Goal: Task Accomplishment & Management: Complete application form

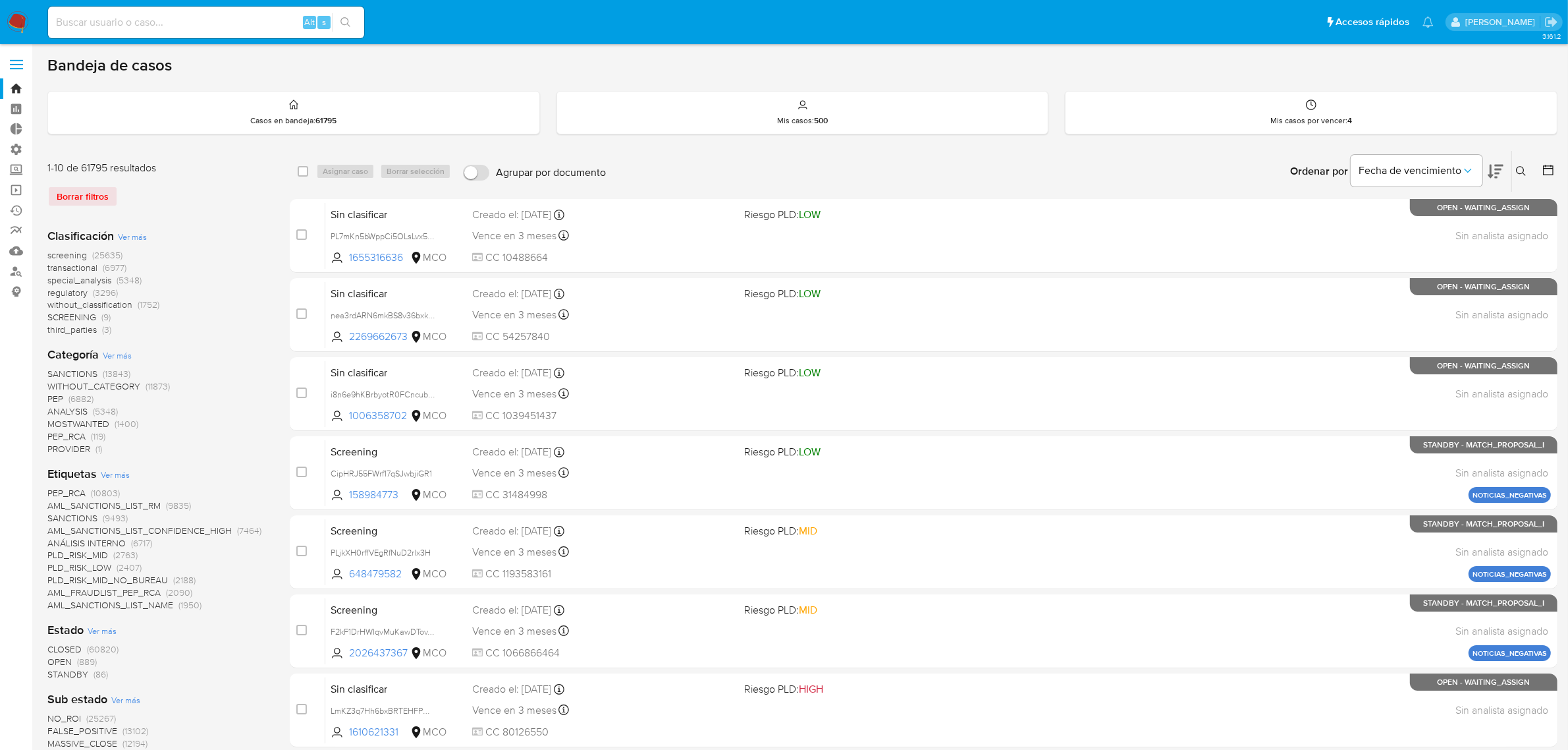
click at [24, 25] on img at bounding box center [17, 22] width 23 height 23
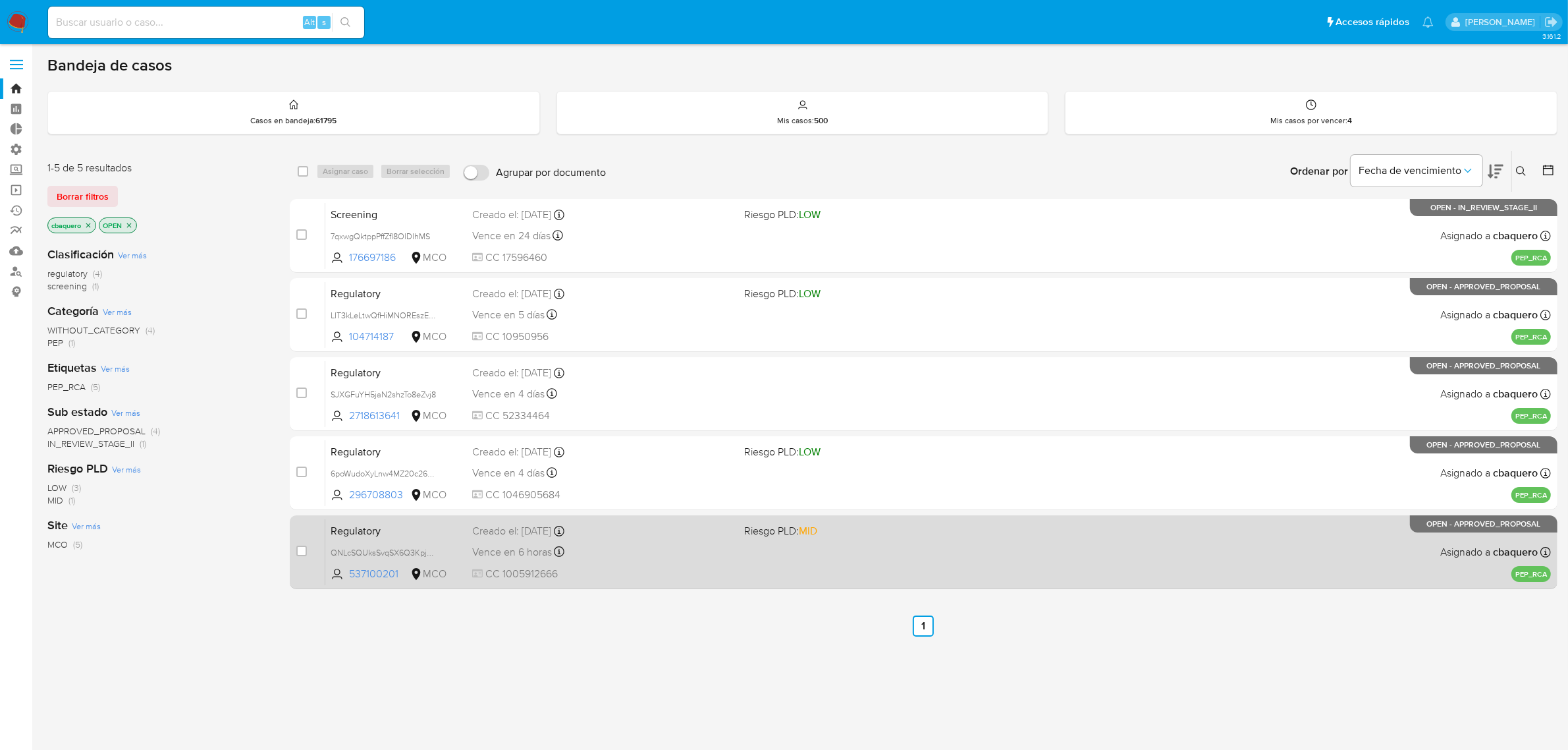
click at [607, 560] on div "Regulatory QNLcSQUksSvqSX6Q3KpjEIC5 537100201 MCO Riesgo PLD: MID Creado el: 29…" at bounding box center [939, 552] width 1226 height 67
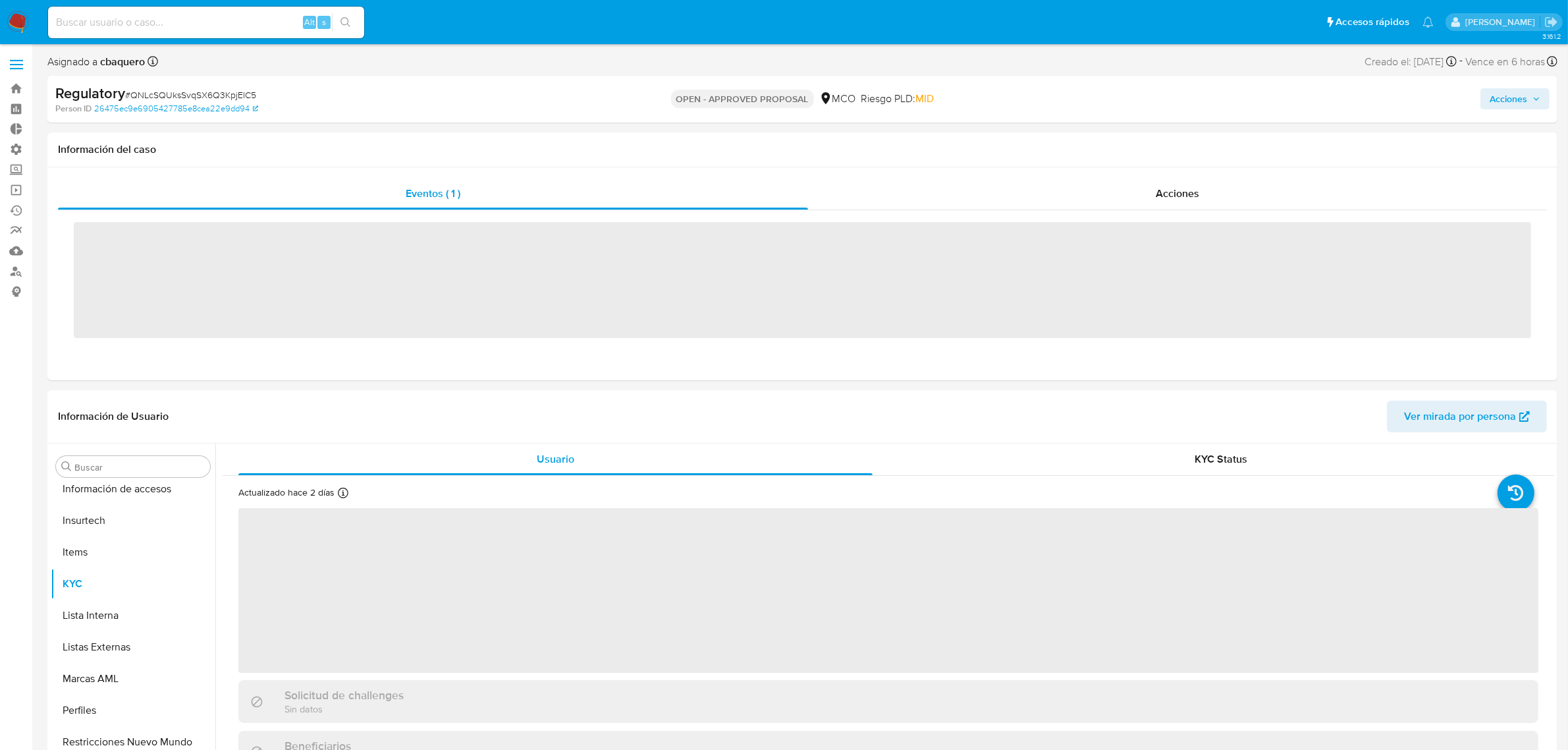
scroll to position [619, 0]
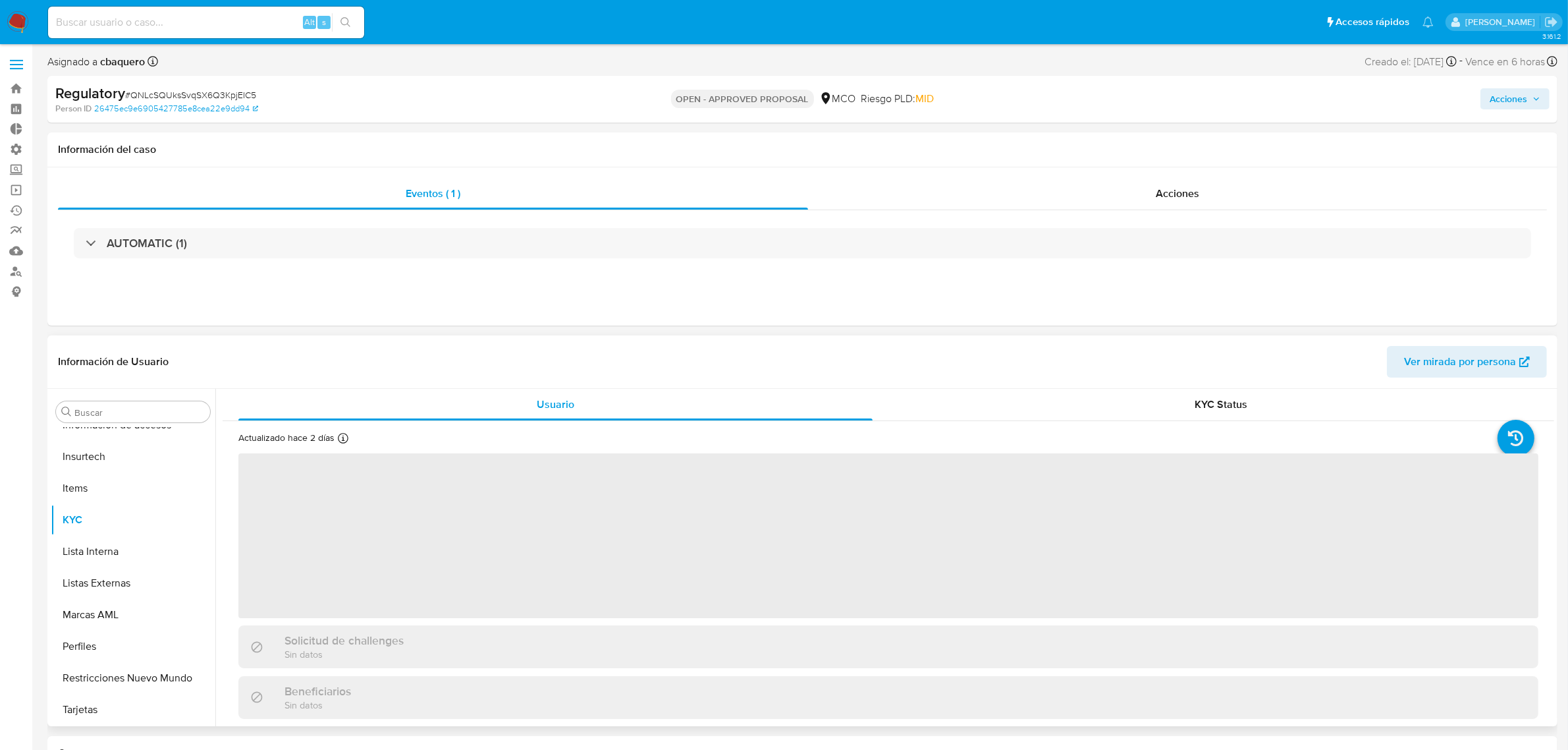
select select "10"
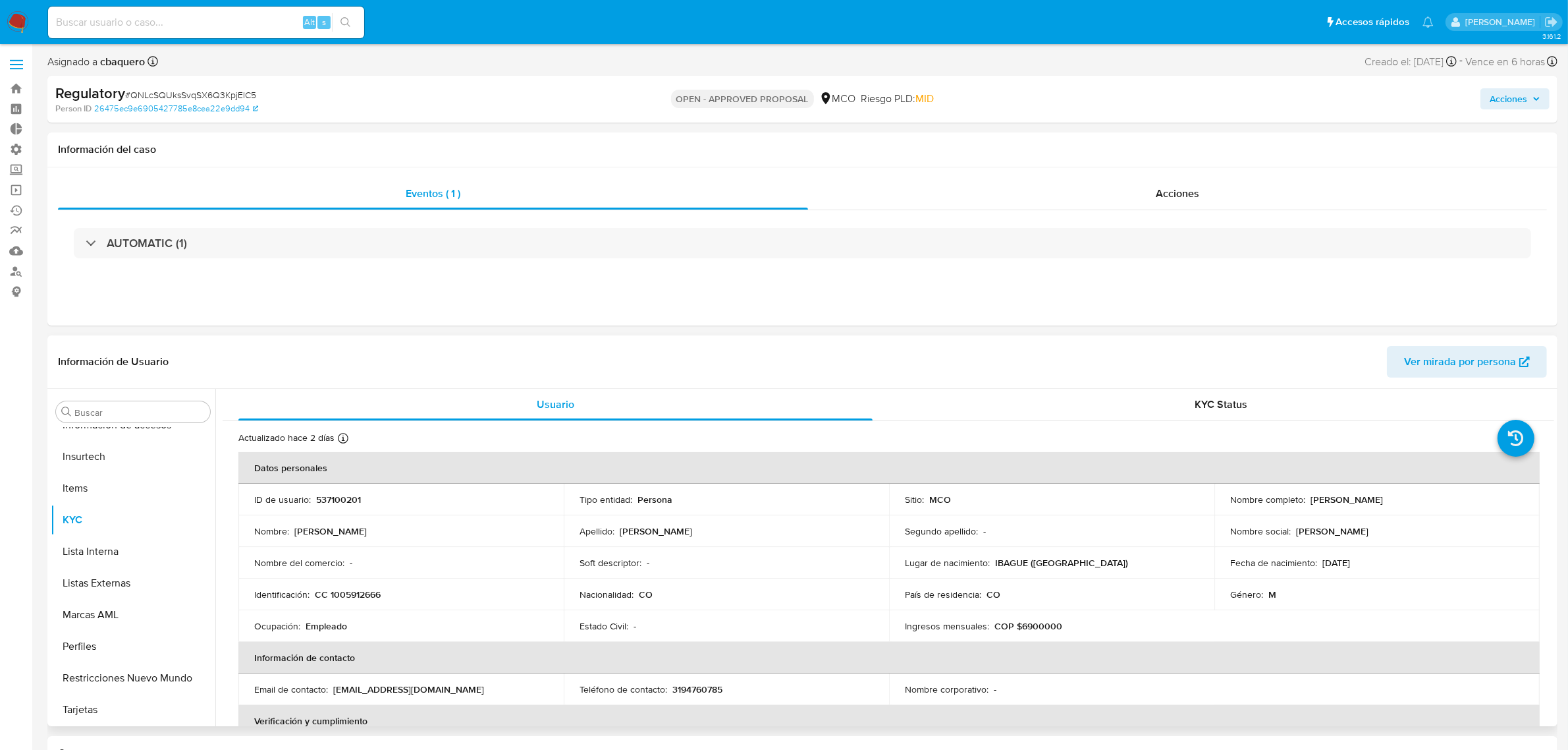
scroll to position [82, 0]
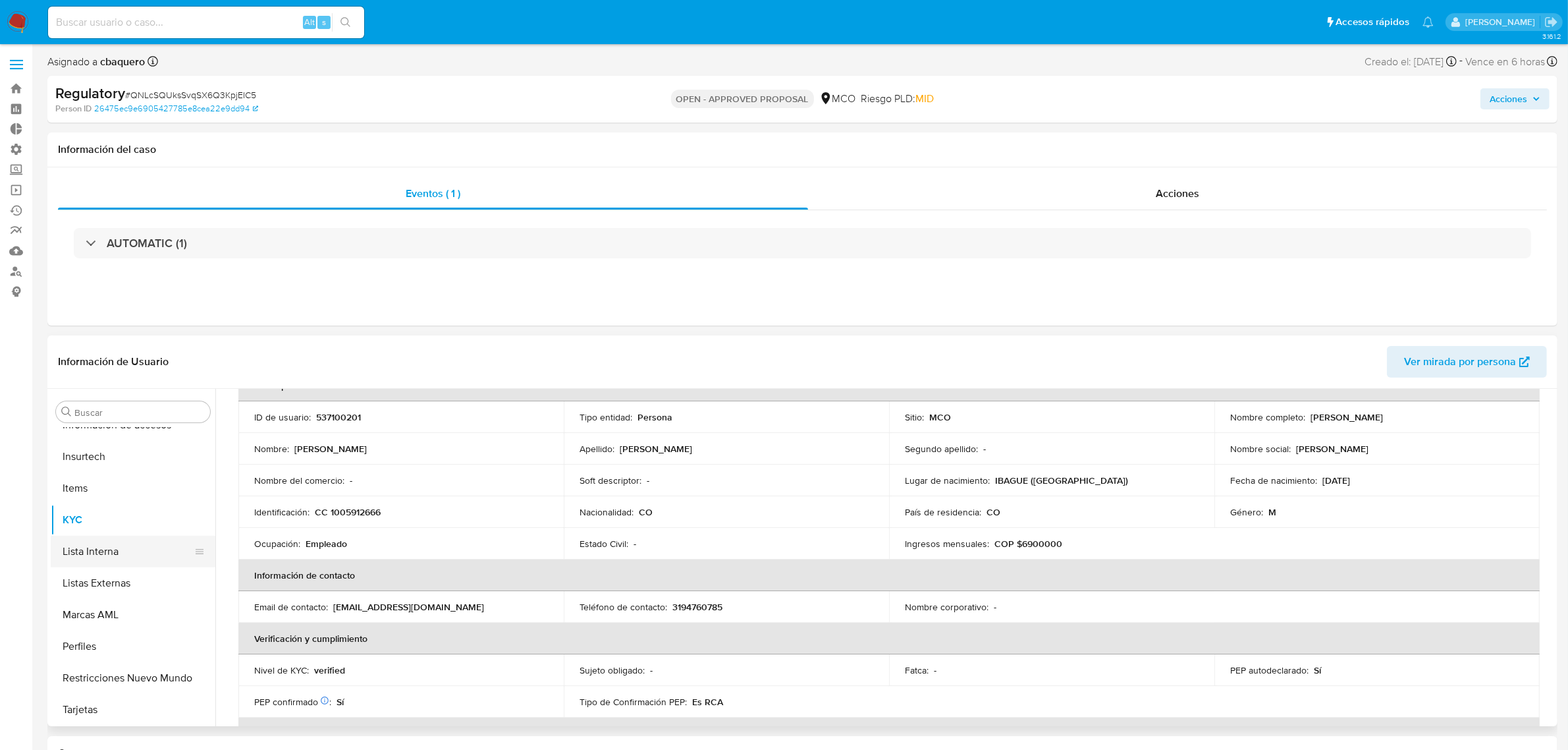
click at [112, 554] on button "Lista Interna" at bounding box center [127, 551] width 154 height 32
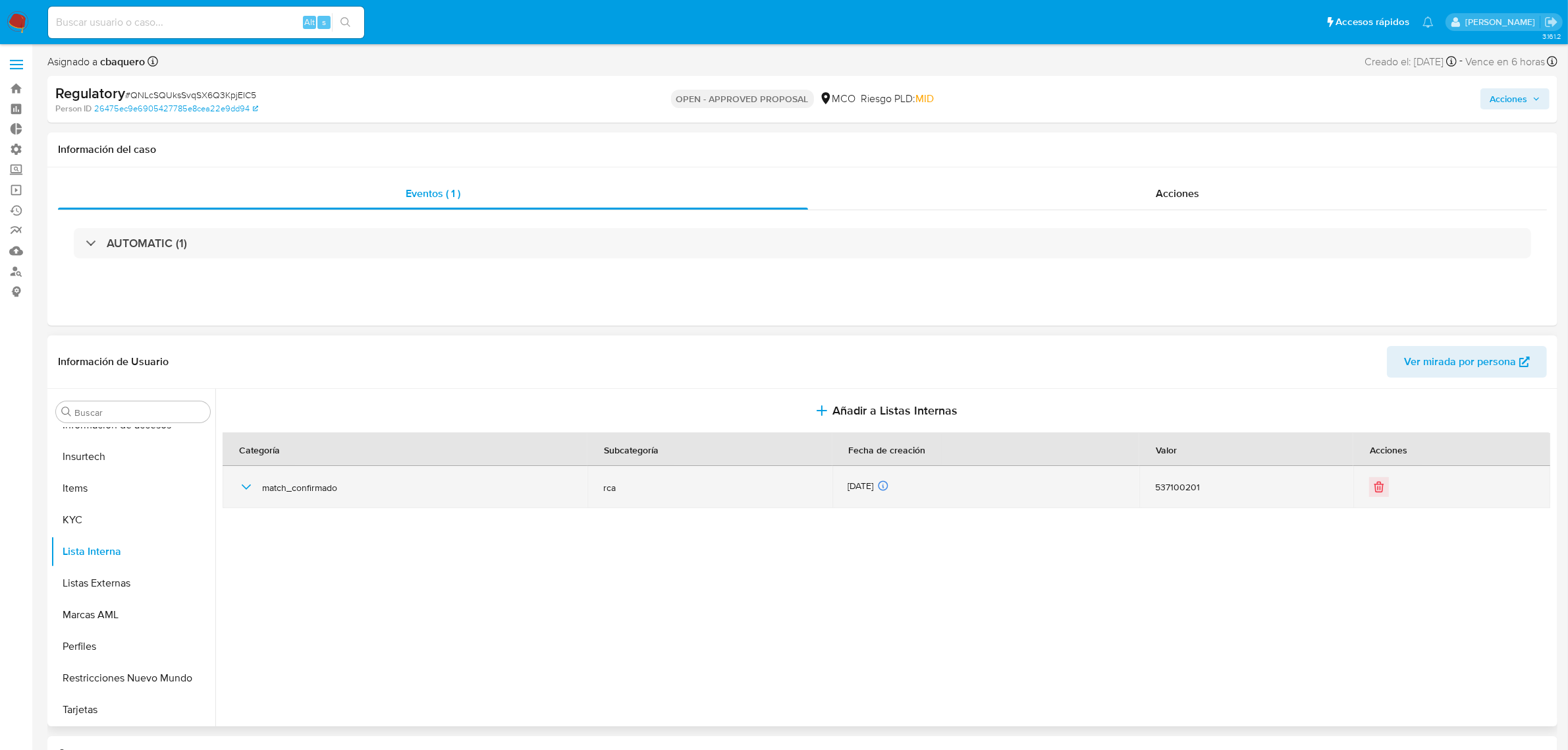
click at [246, 491] on icon "button" at bounding box center [246, 487] width 16 height 16
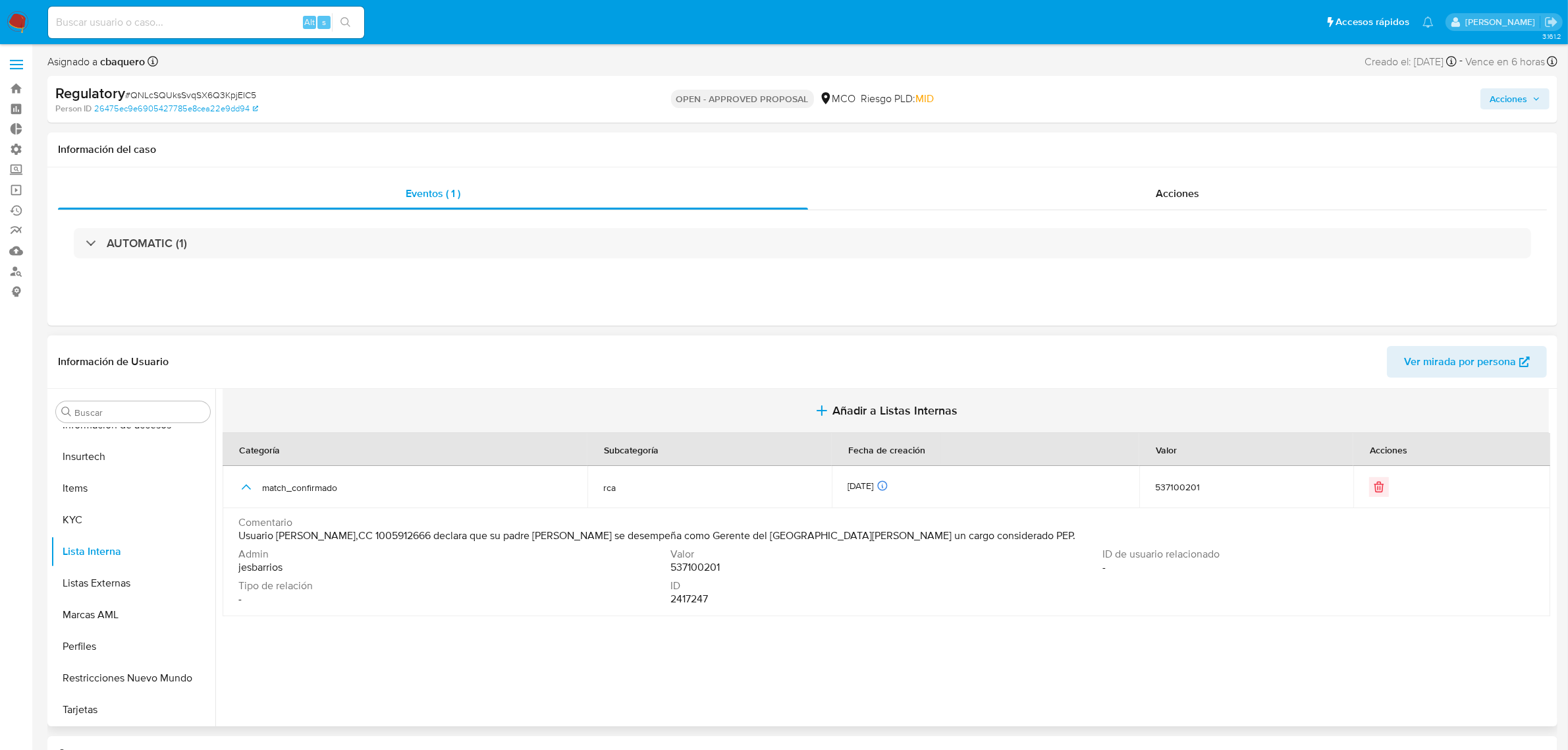
click at [864, 407] on span "Añadir a Listas Internas" at bounding box center [894, 410] width 125 height 15
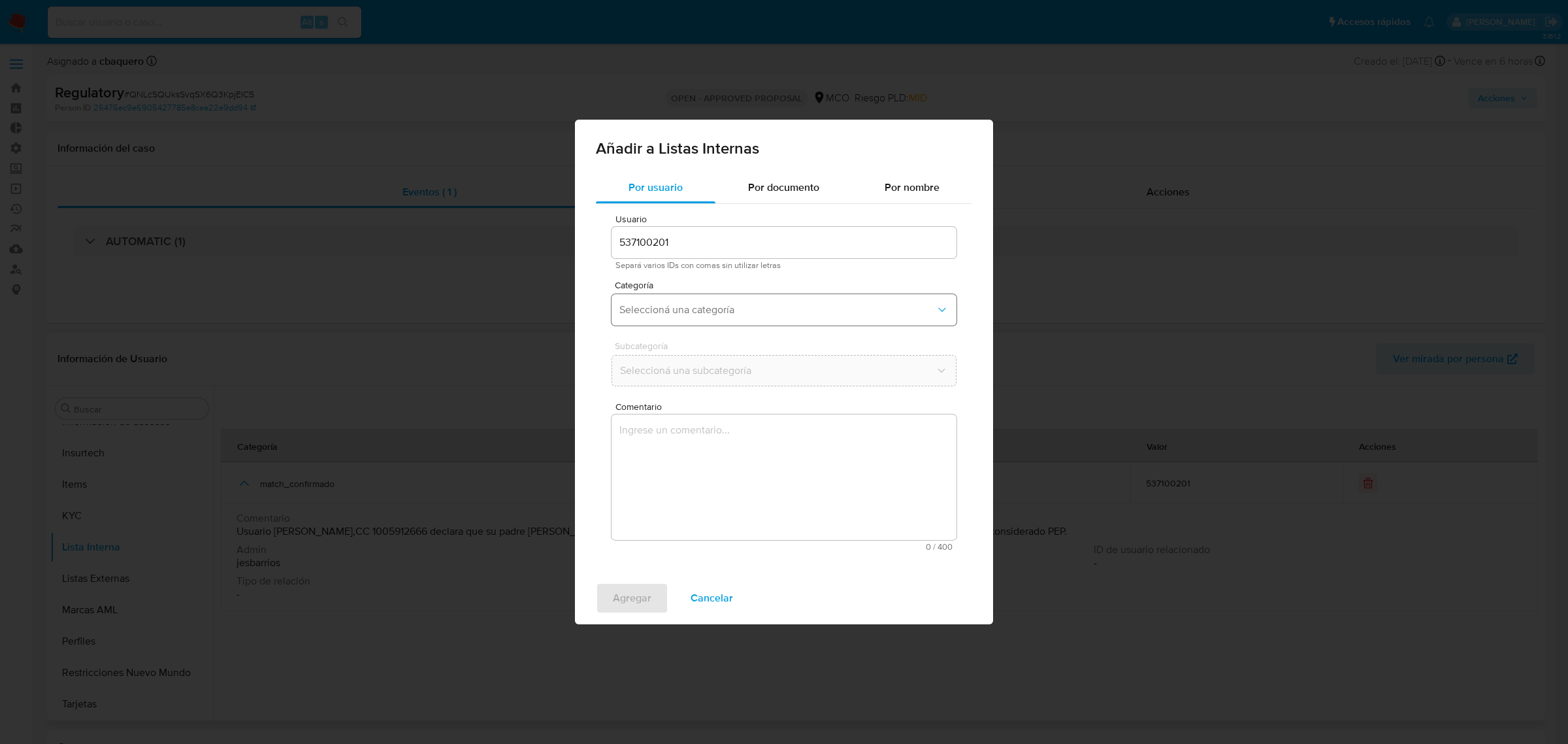
click at [675, 312] on span "Seleccioná una categoría" at bounding box center [778, 309] width 316 height 13
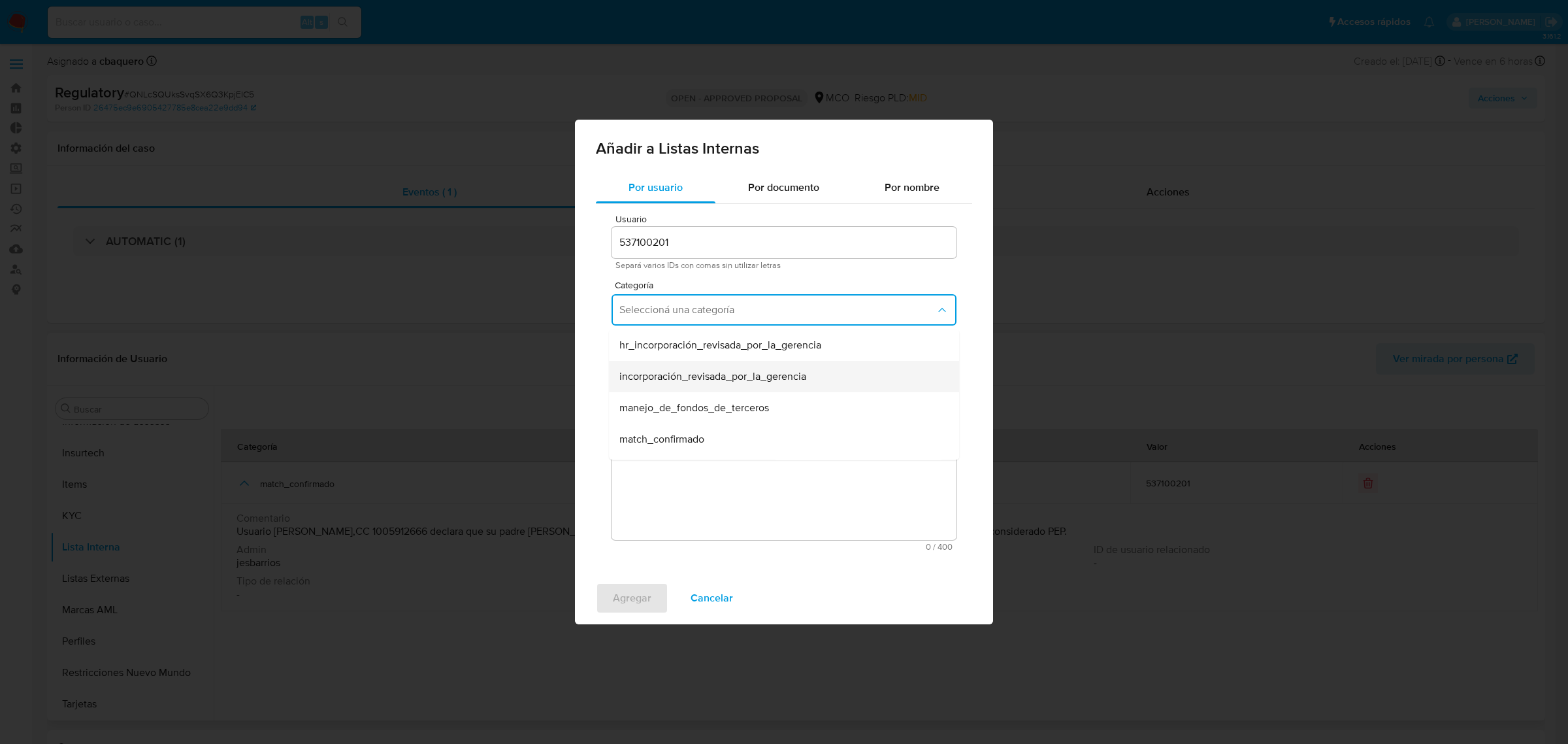
click at [657, 370] on span "incorporación_revisada_por_la_gerencia" at bounding box center [713, 376] width 187 height 13
click at [635, 370] on span "Seleccioná una subcategoría" at bounding box center [778, 370] width 316 height 13
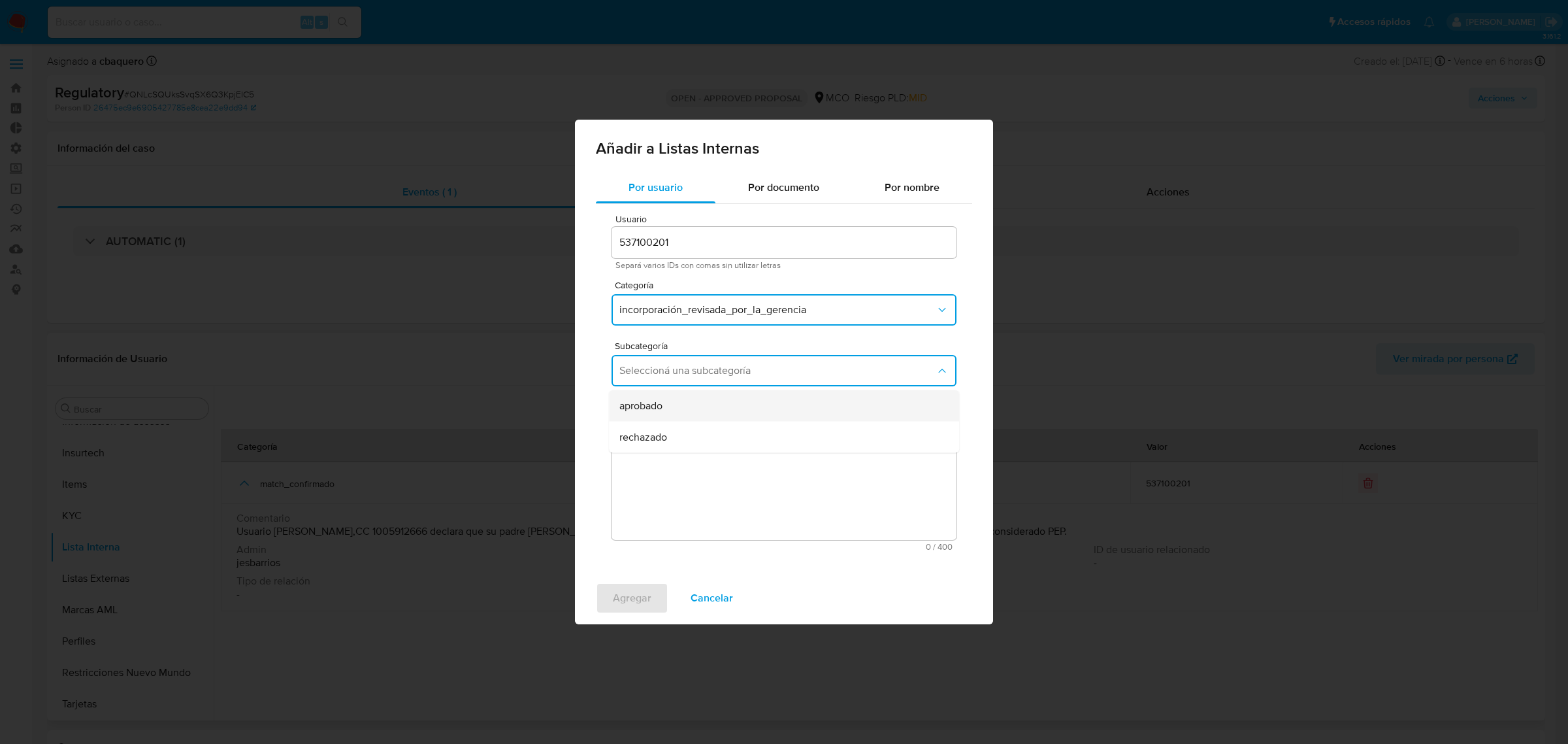
click at [658, 399] on span "aprobado" at bounding box center [641, 406] width 43 height 13
click at [681, 474] on textarea "Comentario" at bounding box center [784, 476] width 345 height 126
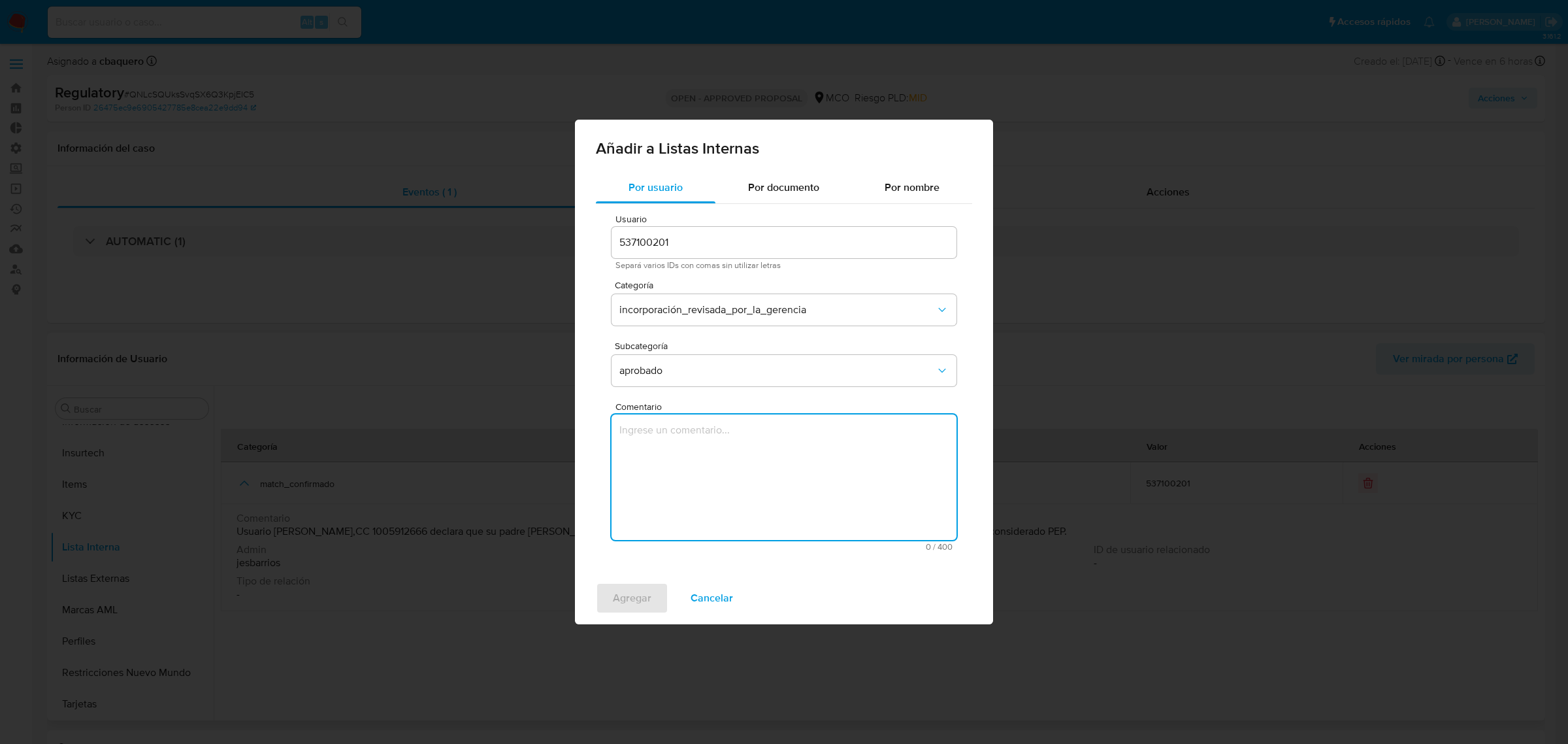
click at [789, 439] on textarea "Comentario" at bounding box center [784, 476] width 345 height 126
paste textarea "Se aprueba vinculación de PEP al no encontrar evidencia de noticias negativas"
click at [745, 436] on textarea "Se aprueba vinculación de PEP al no encontrar evidencia de noticias negativas" at bounding box center [784, 476] width 345 height 126
click at [691, 456] on textarea "Se aprueba vinculación de RCA al no encontrar evidencia de noticias negativas" at bounding box center [784, 476] width 345 height 126
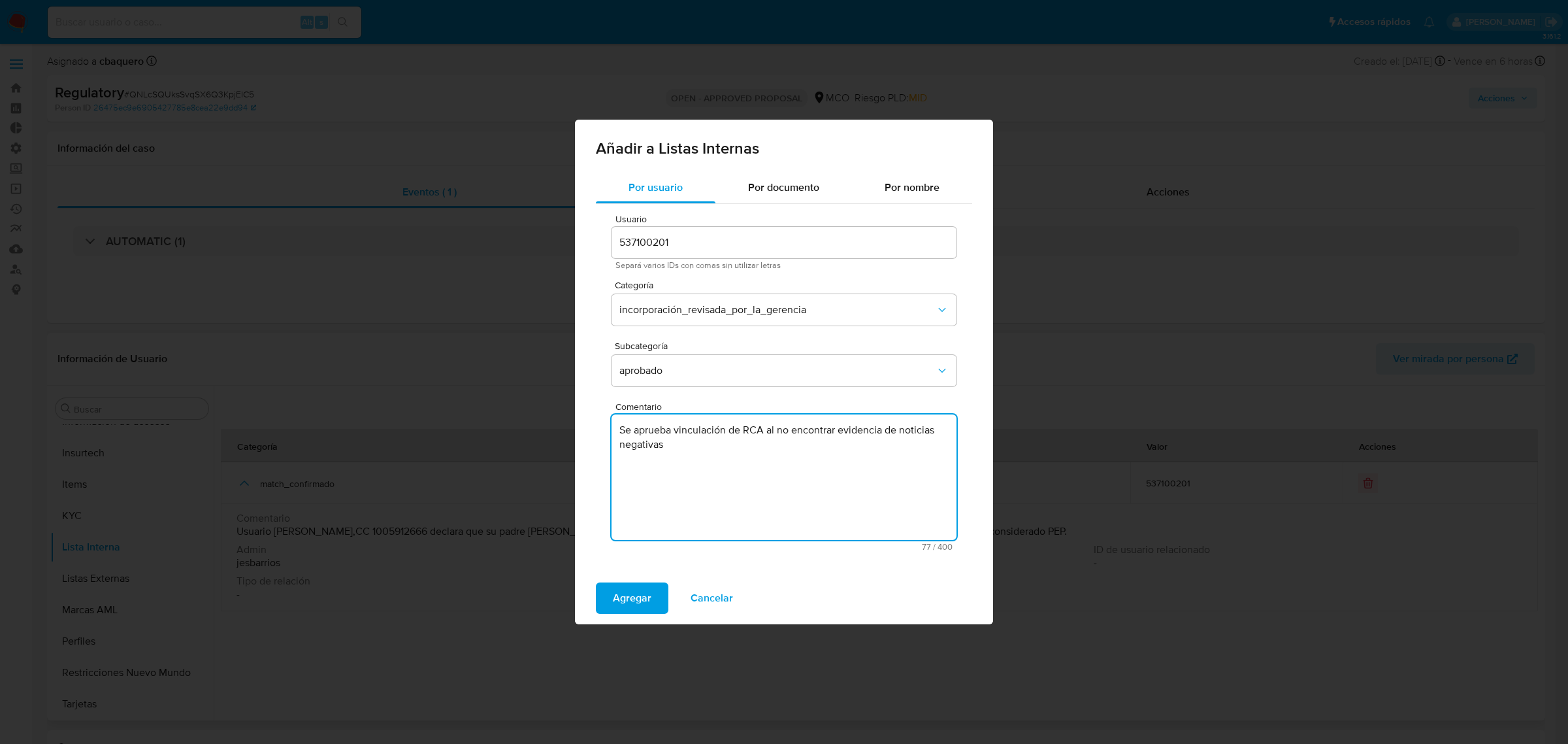
click at [691, 456] on textarea "Se aprueba vinculación de RCA al no encontrar evidencia de noticias negativas" at bounding box center [784, 476] width 345 height 126
click at [688, 445] on textarea "Se aprueba vinculación de RCA al no encontrar evidencia de noticias negativas" at bounding box center [784, 476] width 345 height 126
drag, startPoint x: 688, startPoint y: 445, endPoint x: 610, endPoint y: 406, distance: 87.2
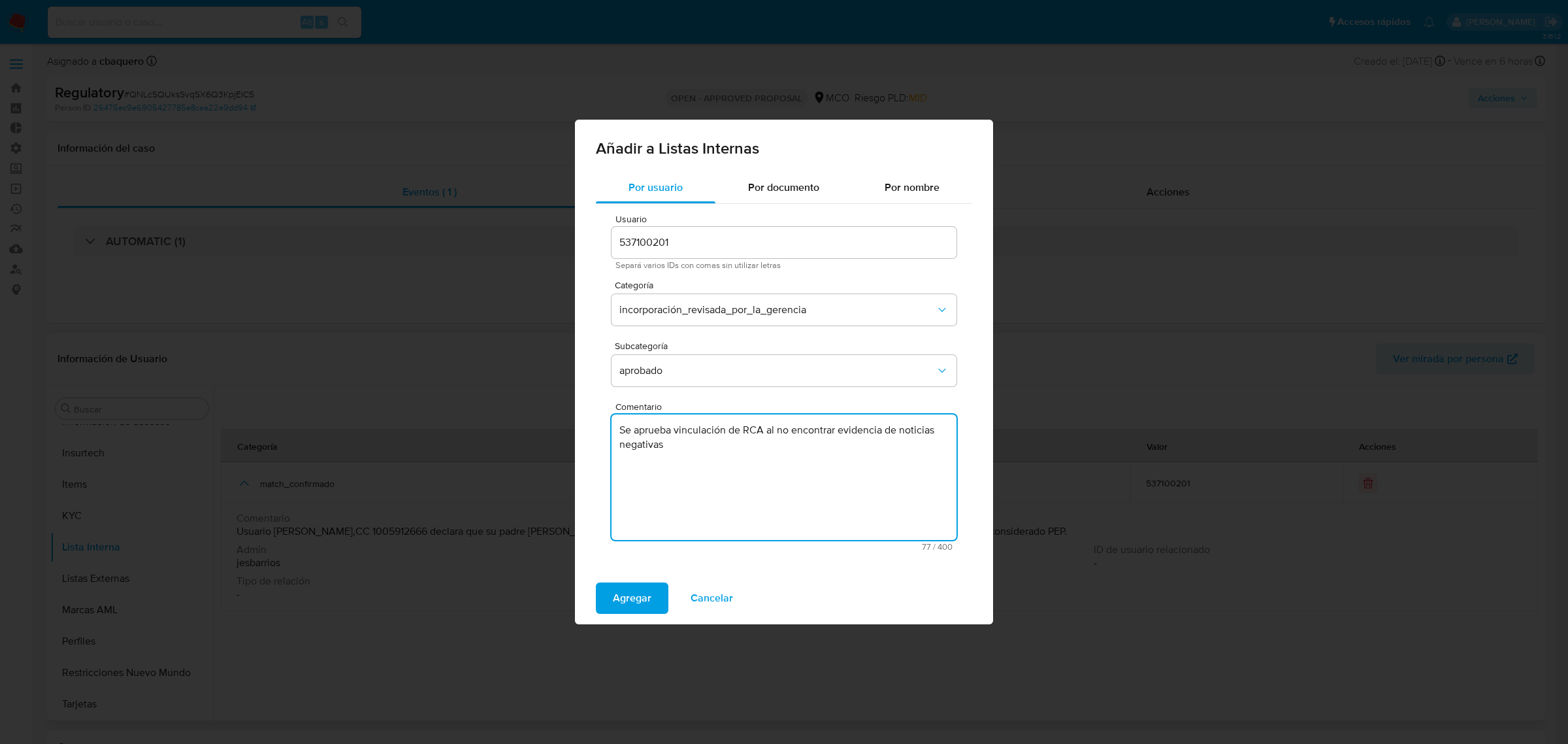
click at [610, 406] on div "Usuario 537100201 Separá varios IDs con comas sin utilizar letras Categoría inc…" at bounding box center [784, 382] width 376 height 358
type textarea "Se aprueba vinculación de RCA al no encontrar evidencia de noticias negativas"
click at [626, 598] on span "Agregar" at bounding box center [632, 598] width 39 height 29
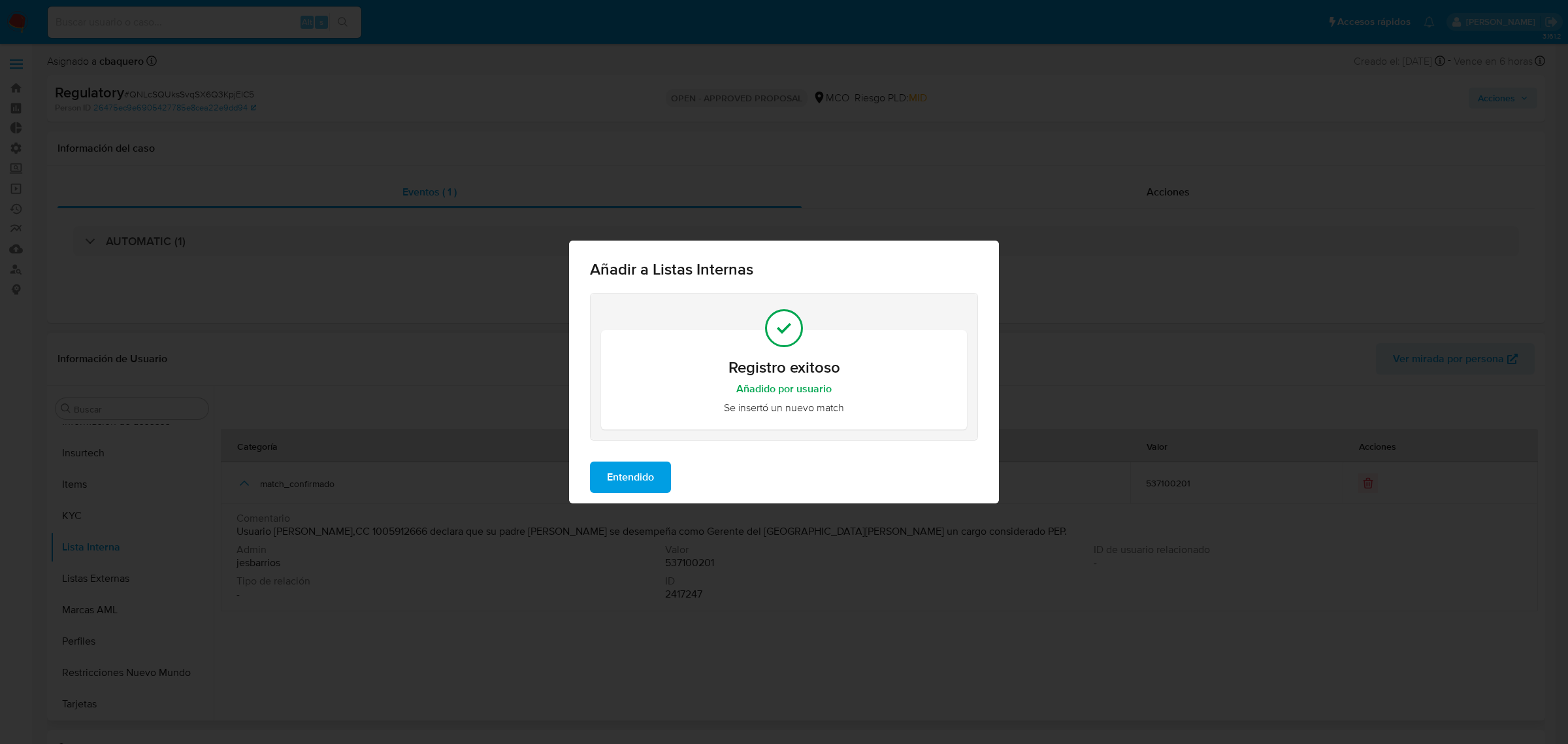
click at [635, 471] on span "Entendido" at bounding box center [630, 476] width 47 height 29
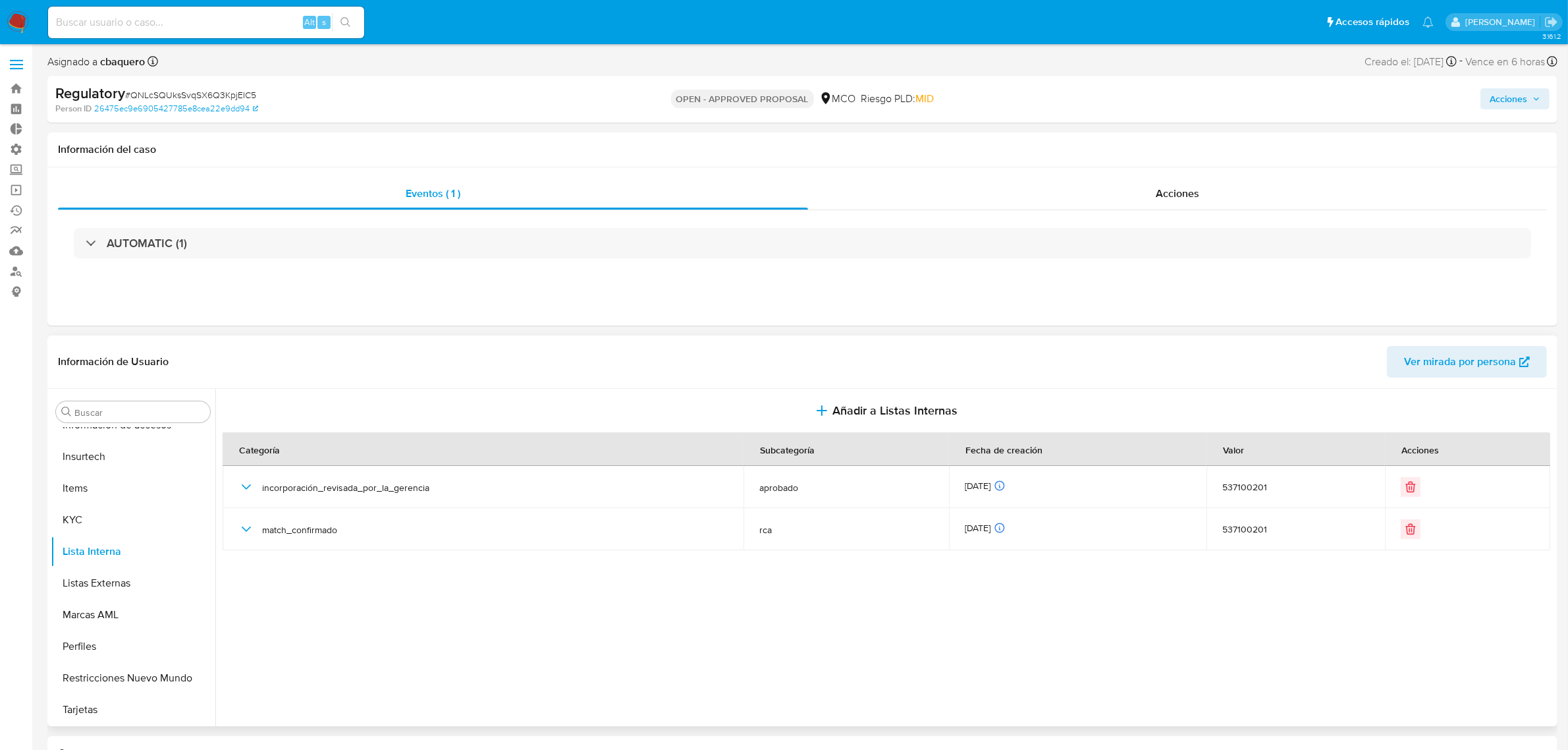
click at [1486, 99] on button "Acciones" at bounding box center [1515, 99] width 69 height 21
click at [1180, 149] on div "Resolución del caso Alt r" at bounding box center [1157, 141] width 126 height 34
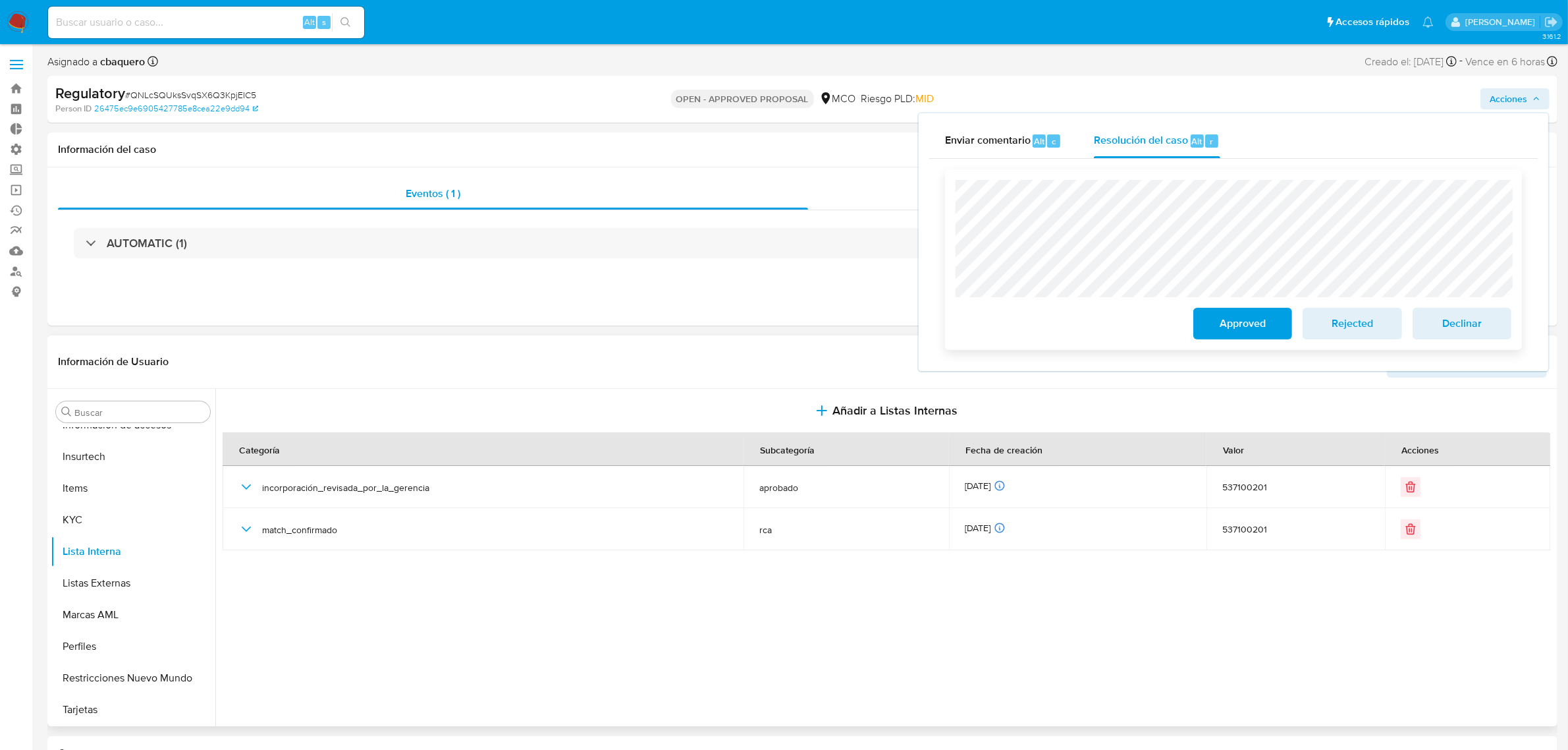
click at [1225, 323] on span "Approved" at bounding box center [1242, 323] width 64 height 29
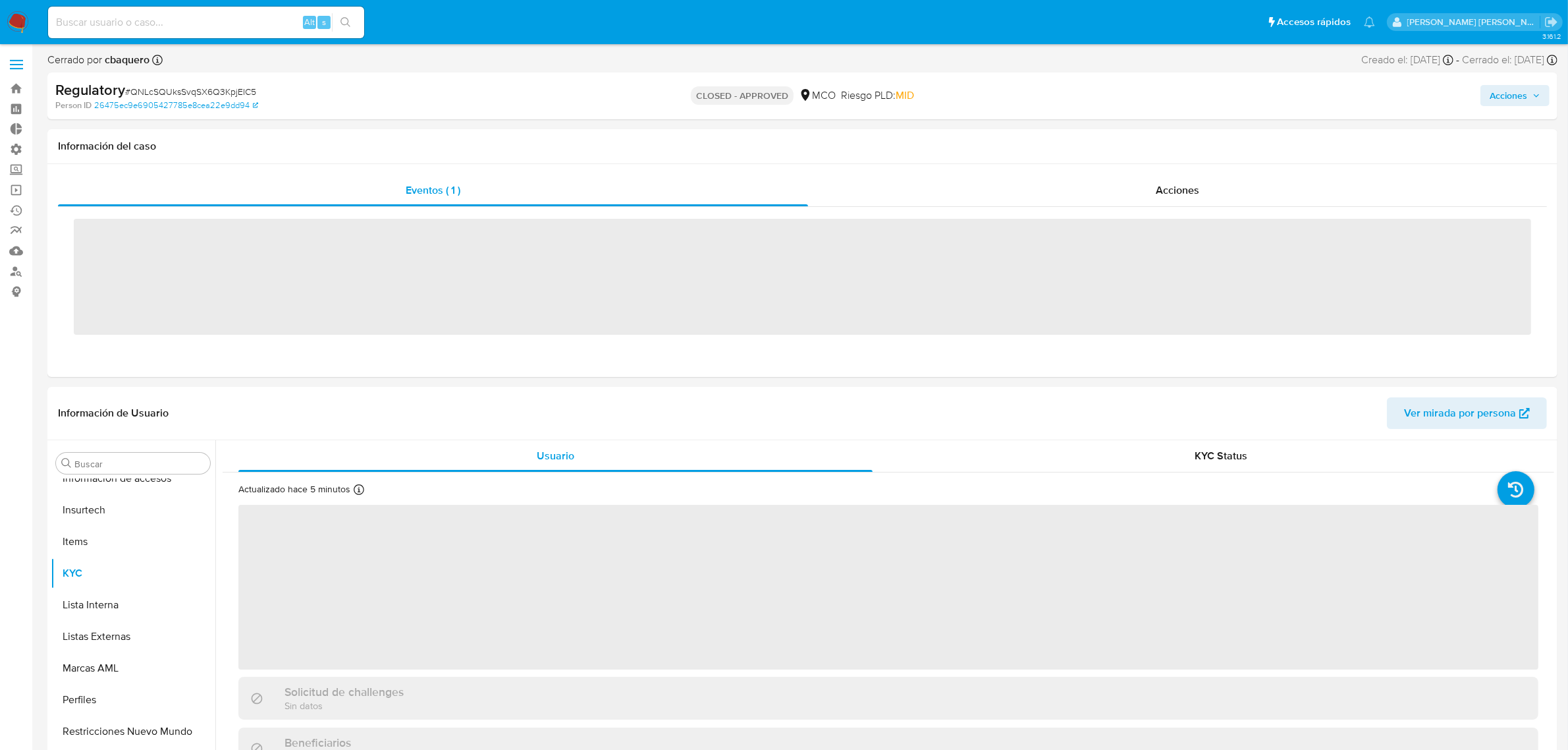
scroll to position [619, 0]
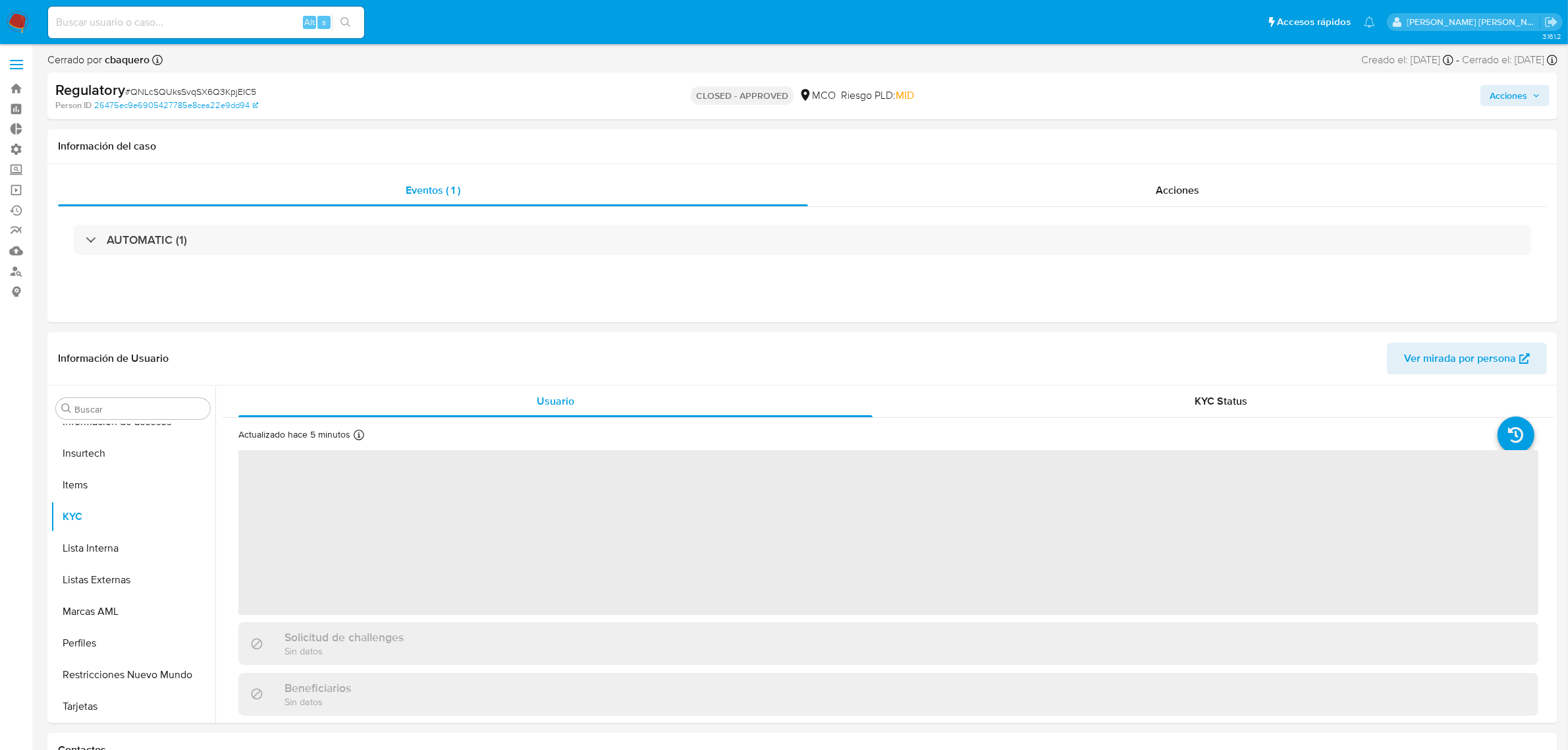
click at [20, 24] on img at bounding box center [17, 22] width 23 height 23
select select "10"
